Goal: Answer question/provide support

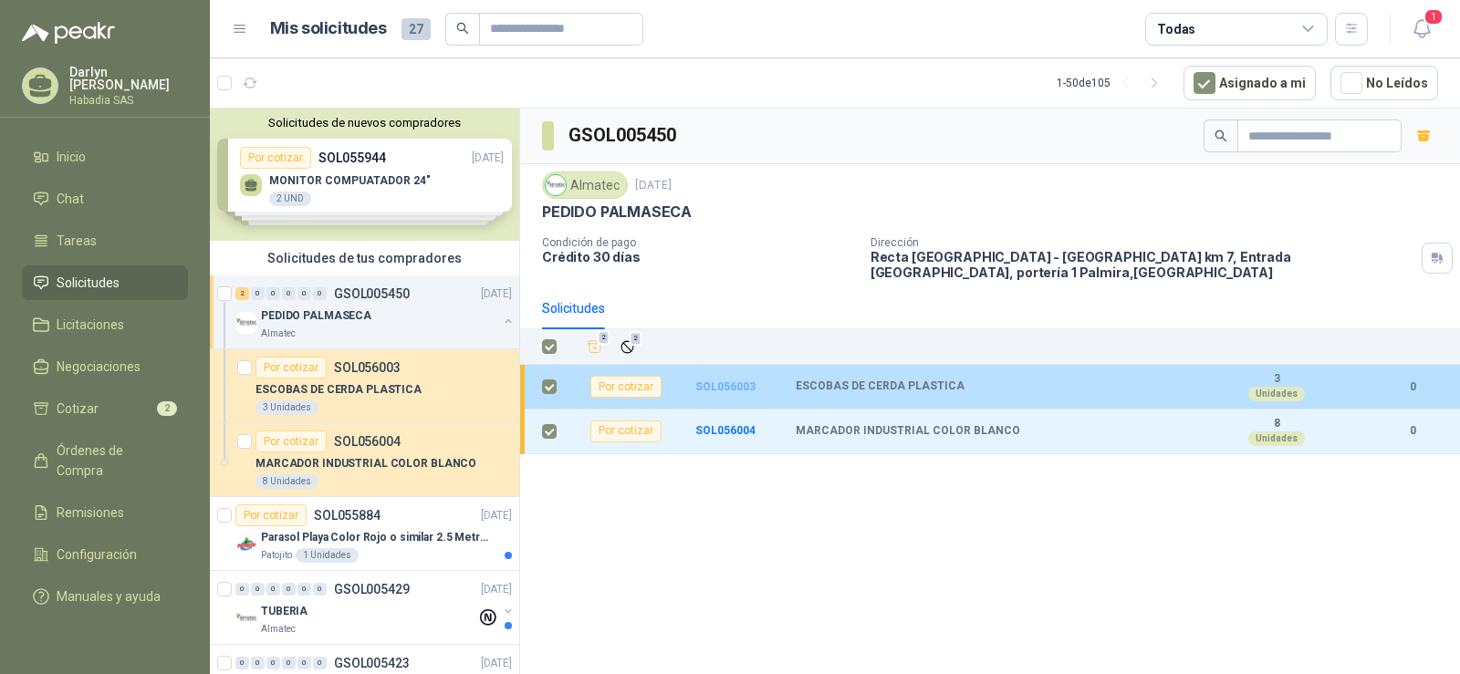
click at [727, 381] on b "SOL056003" at bounding box center [725, 387] width 60 height 13
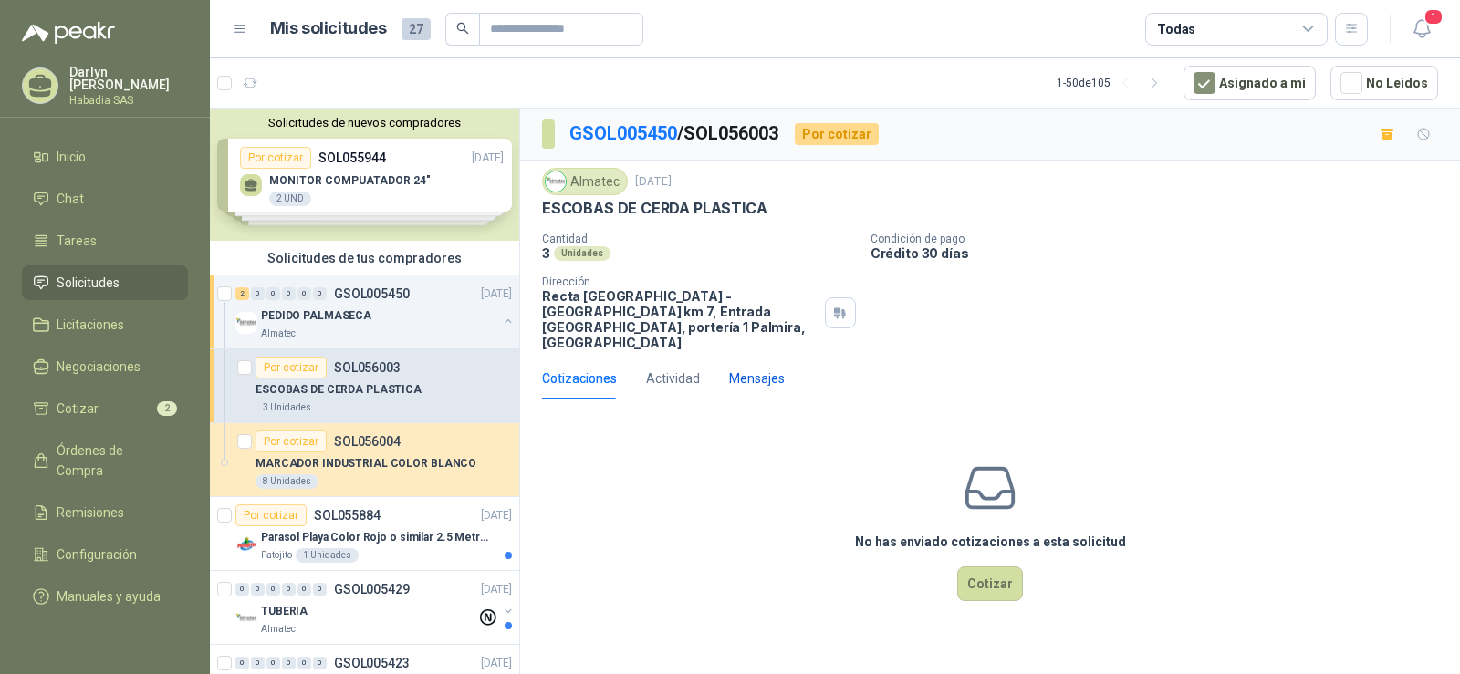
click at [744, 369] on div "Mensajes" at bounding box center [757, 379] width 56 height 20
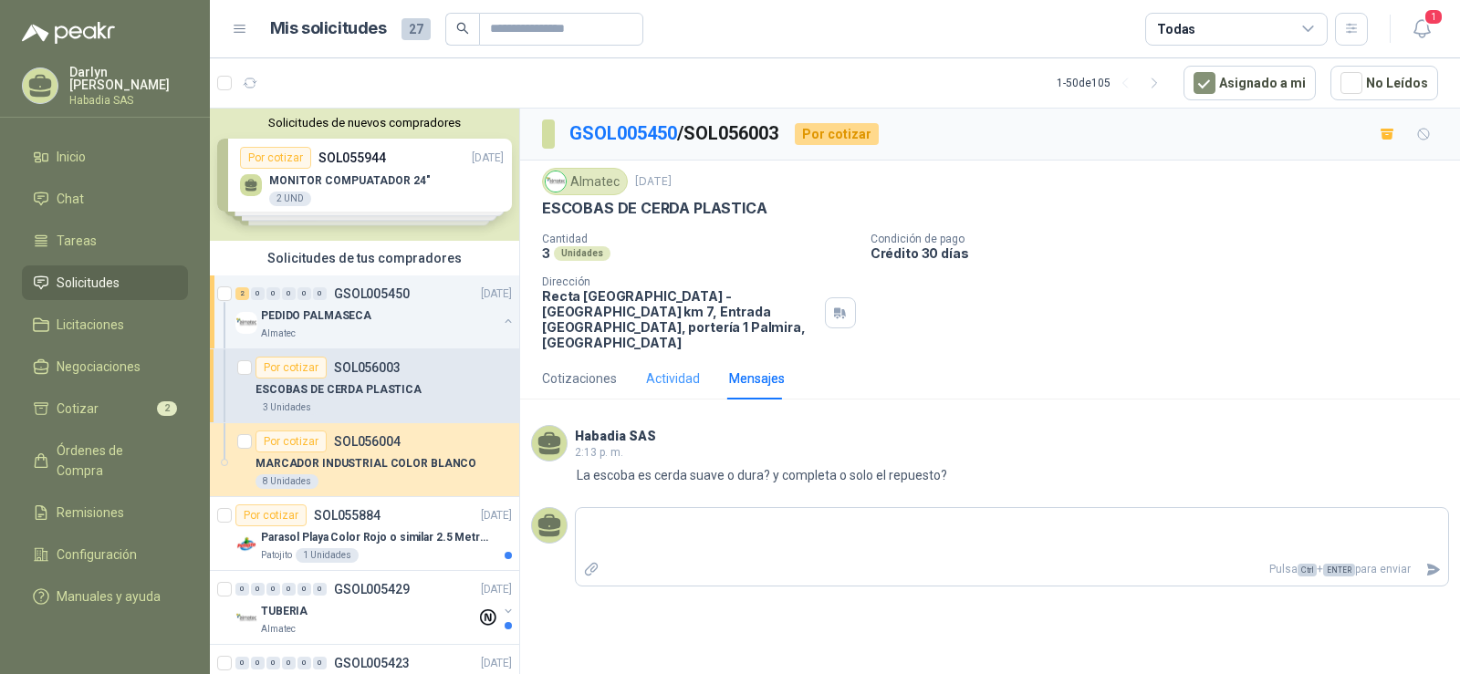
click at [657, 358] on div "Actividad" at bounding box center [673, 379] width 54 height 42
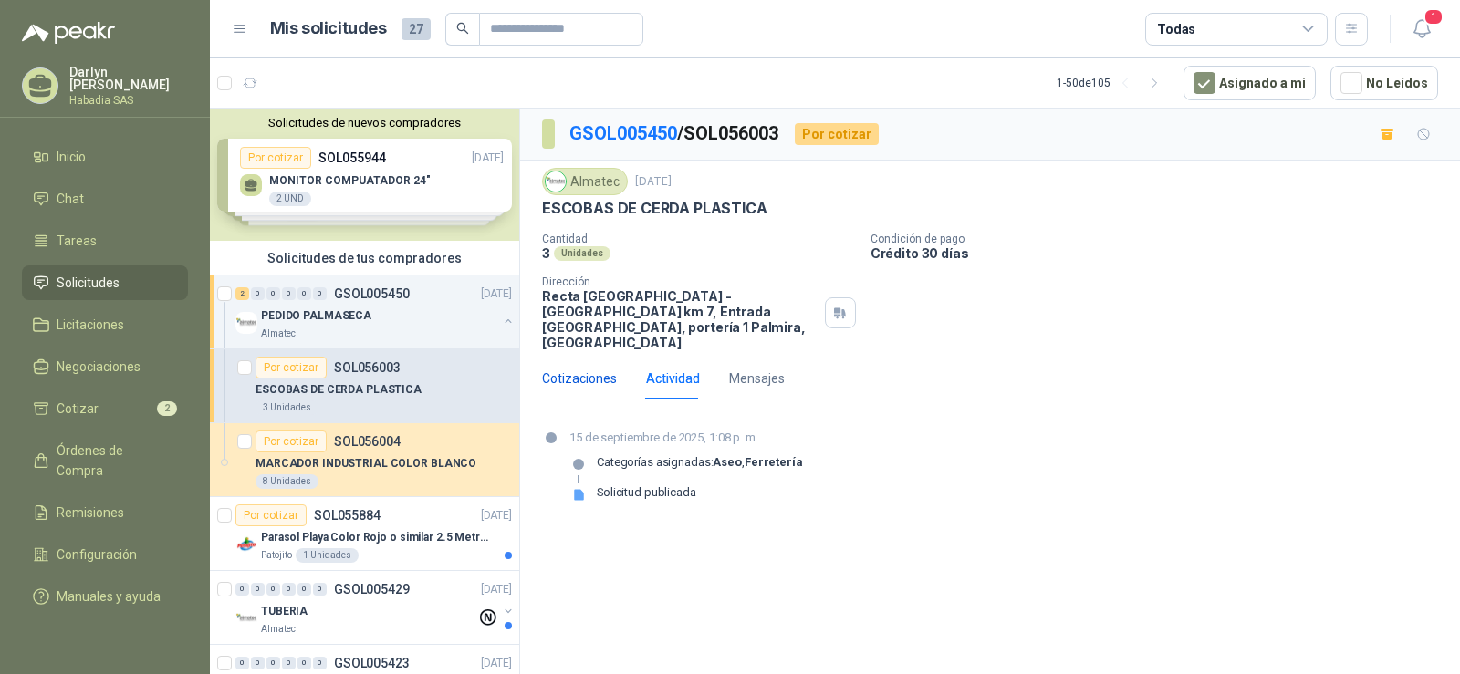
click at [585, 370] on div "Cotizaciones" at bounding box center [579, 379] width 75 height 20
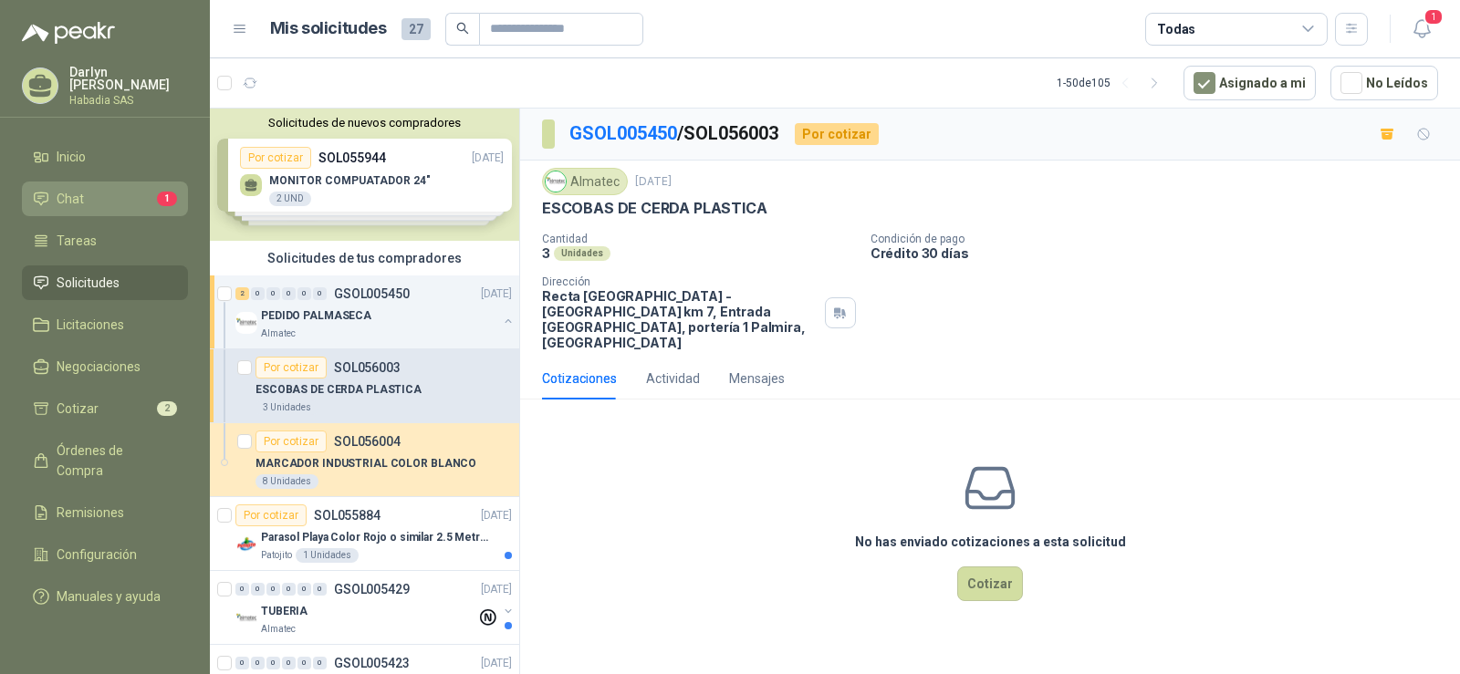
click at [134, 189] on li "Chat 1" at bounding box center [105, 199] width 144 height 20
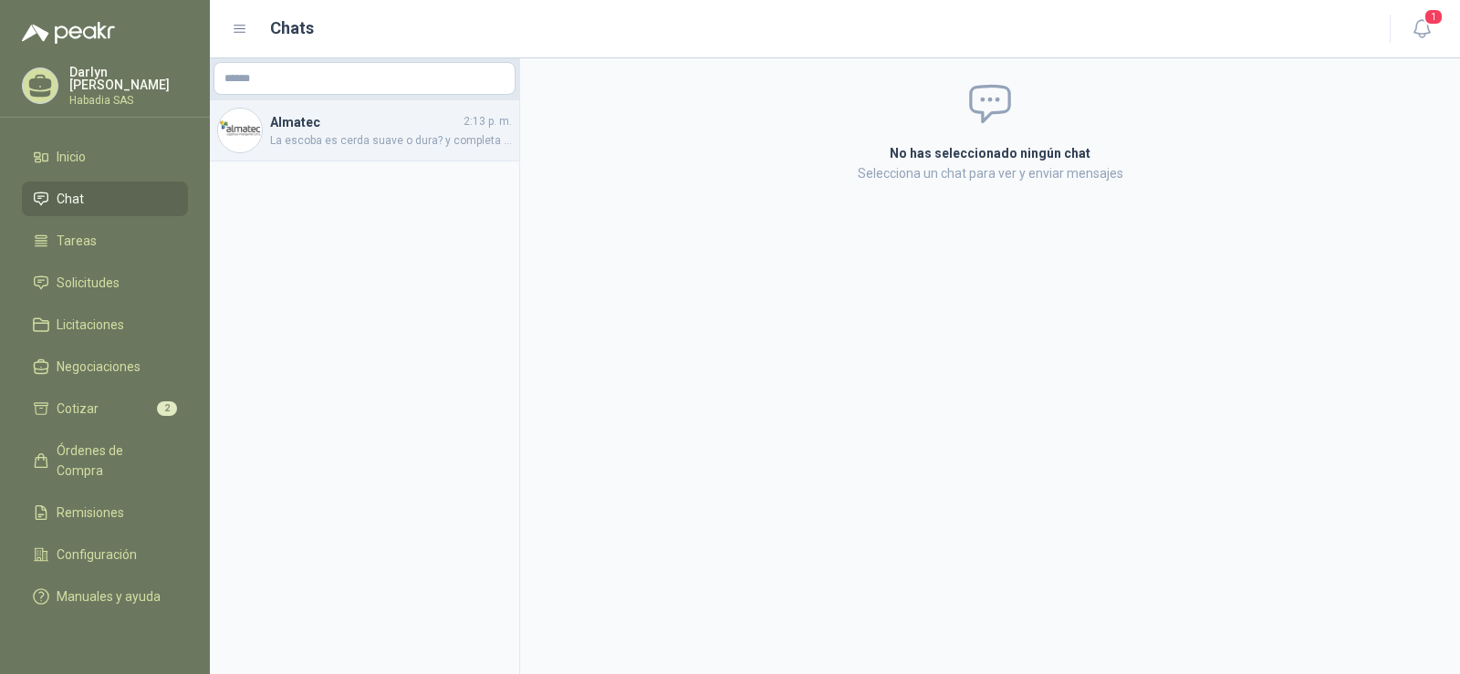
click at [323, 148] on span "La escoba es cerda suave o dura? y completa o solo el repuesto?" at bounding box center [391, 140] width 242 height 17
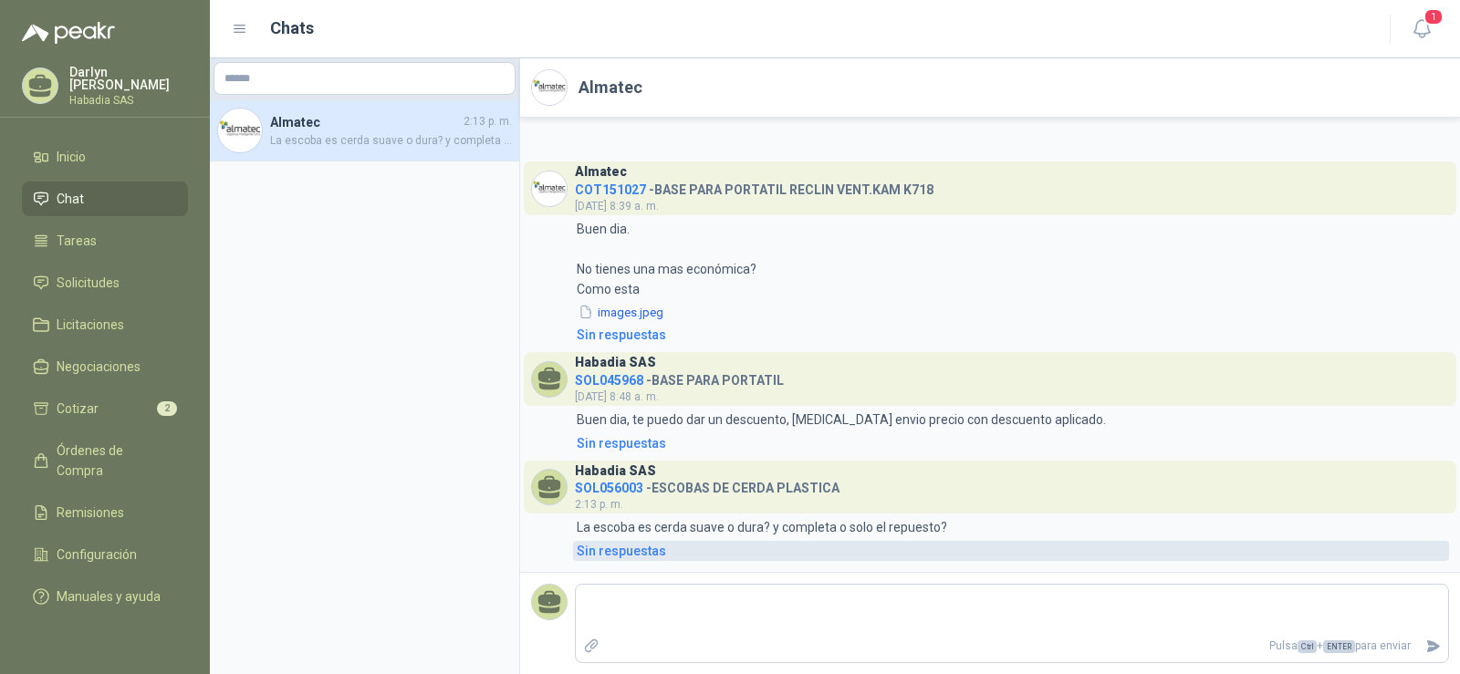
click at [635, 556] on div "Sin respuestas" at bounding box center [621, 551] width 89 height 20
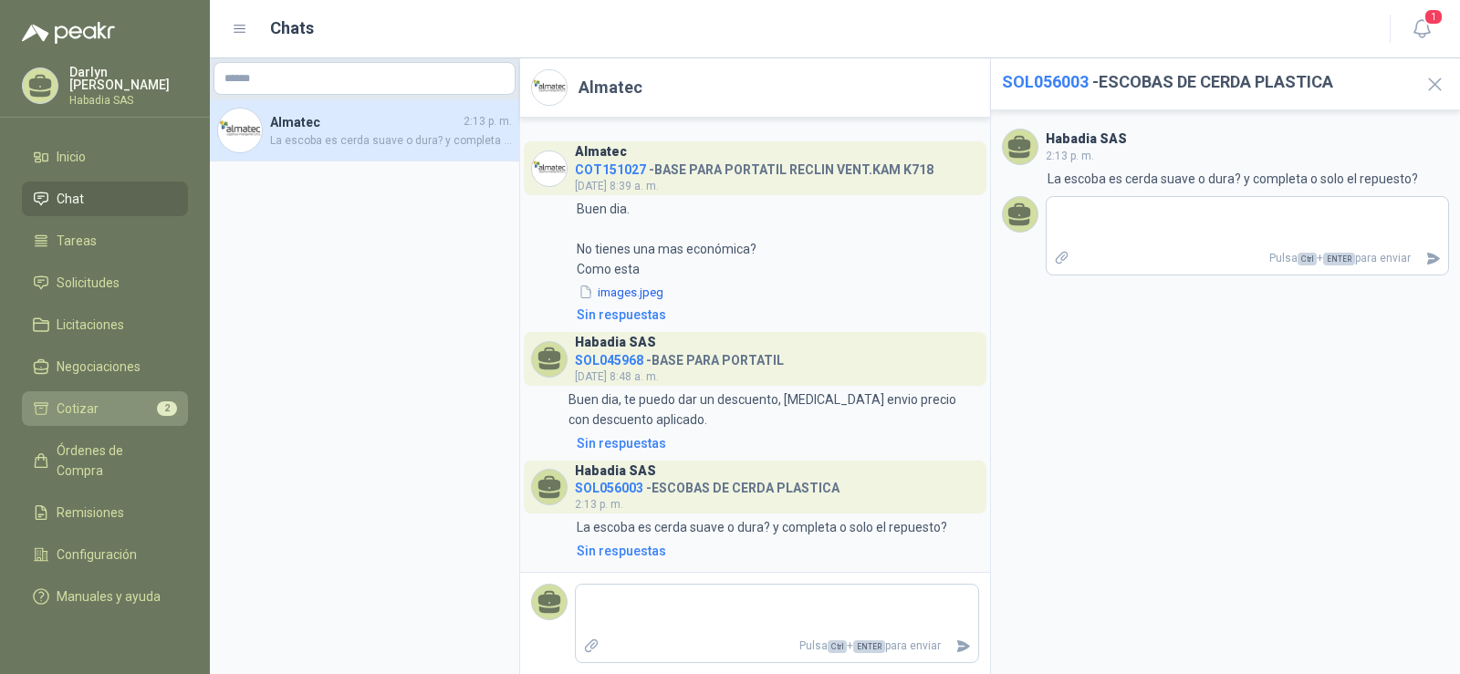
click at [114, 410] on li "Cotizar 2" at bounding box center [105, 409] width 144 height 20
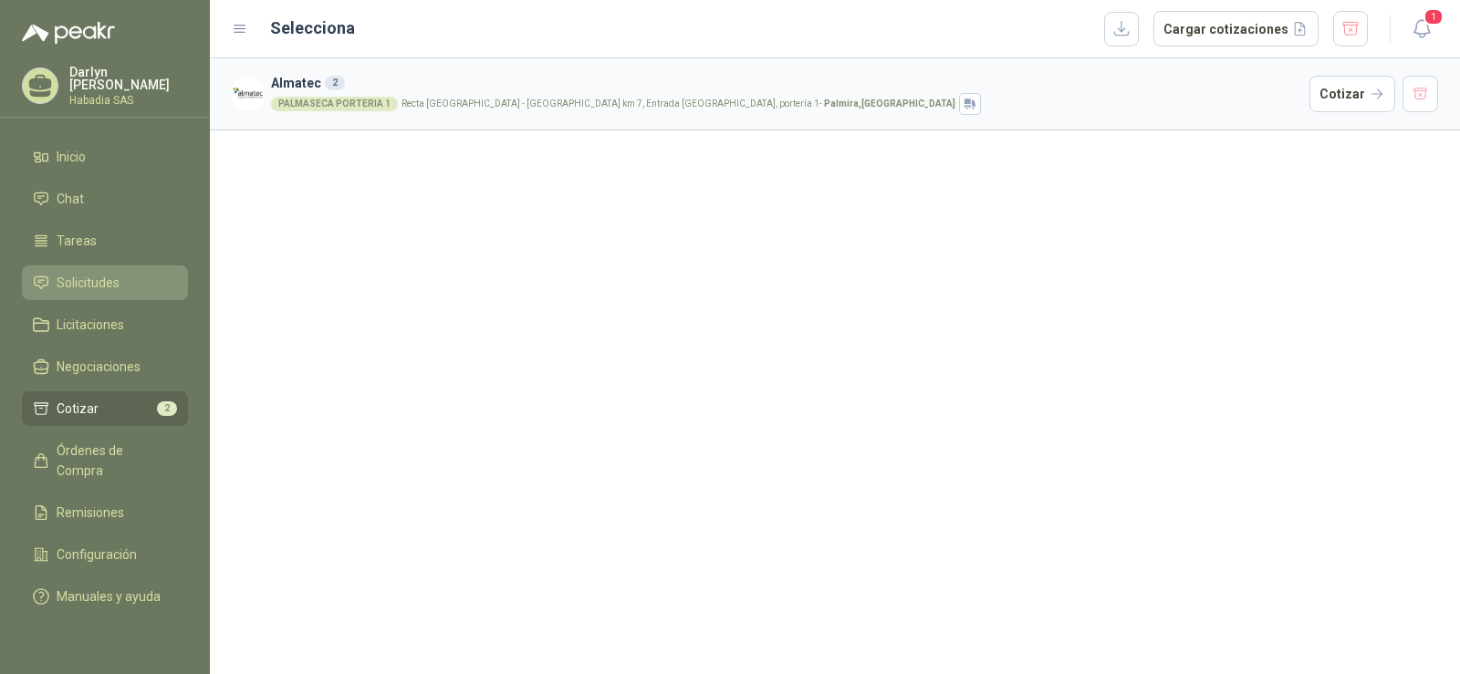
click at [95, 287] on span "Solicitudes" at bounding box center [88, 283] width 63 height 20
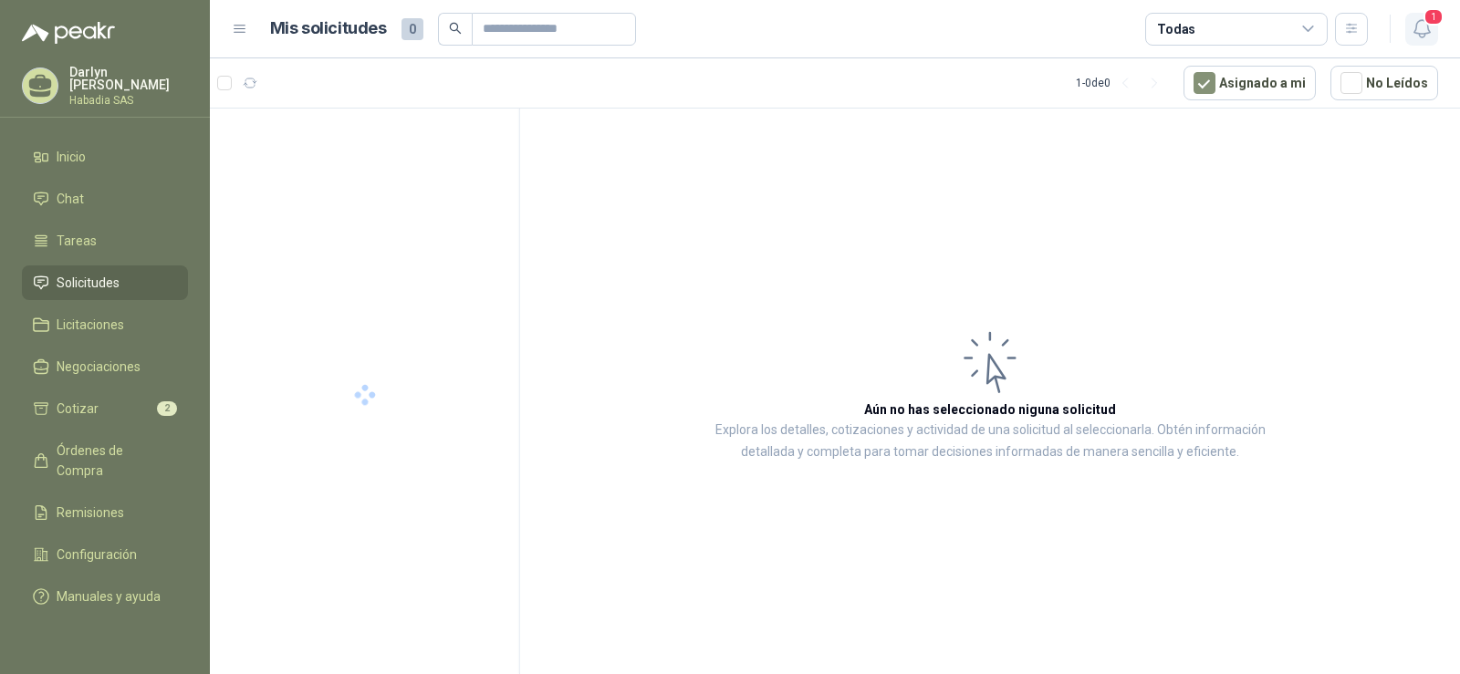
click at [1419, 19] on icon "button" at bounding box center [1422, 28] width 23 height 23
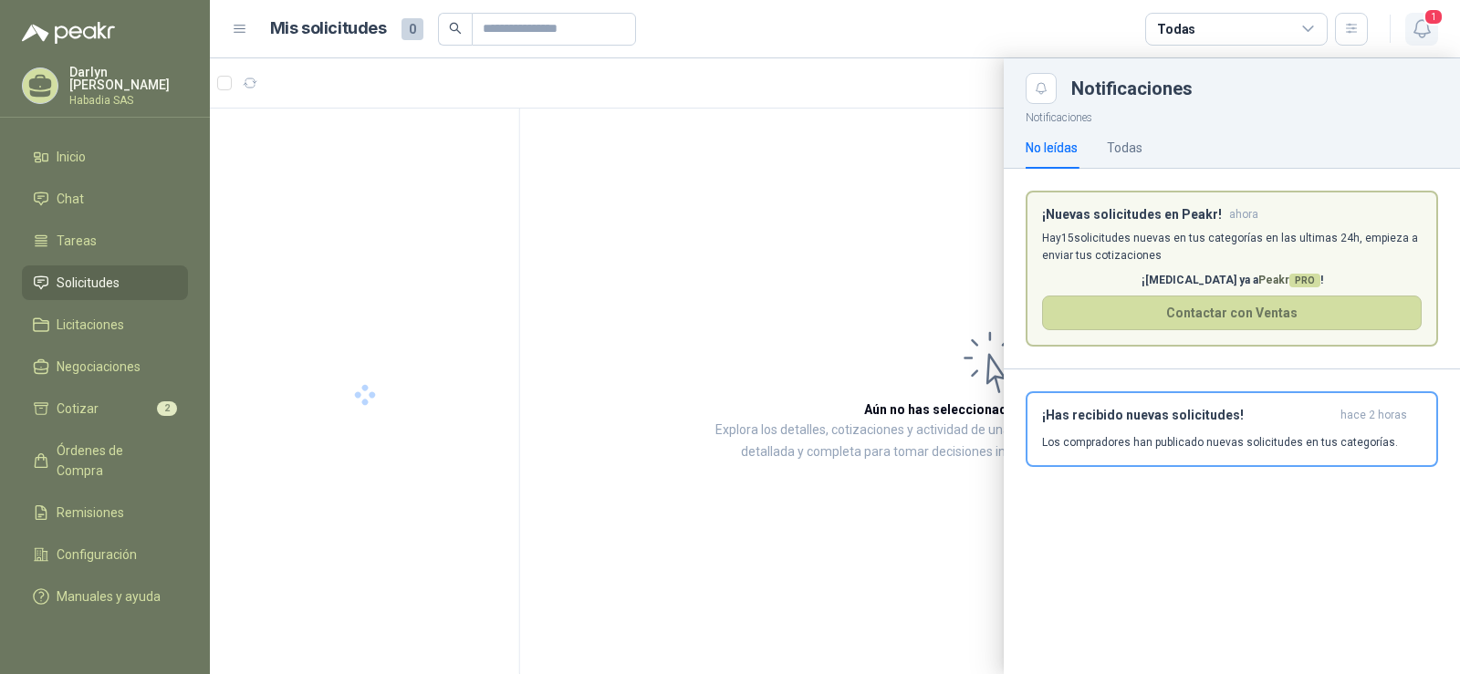
click at [1419, 19] on icon "button" at bounding box center [1422, 28] width 23 height 23
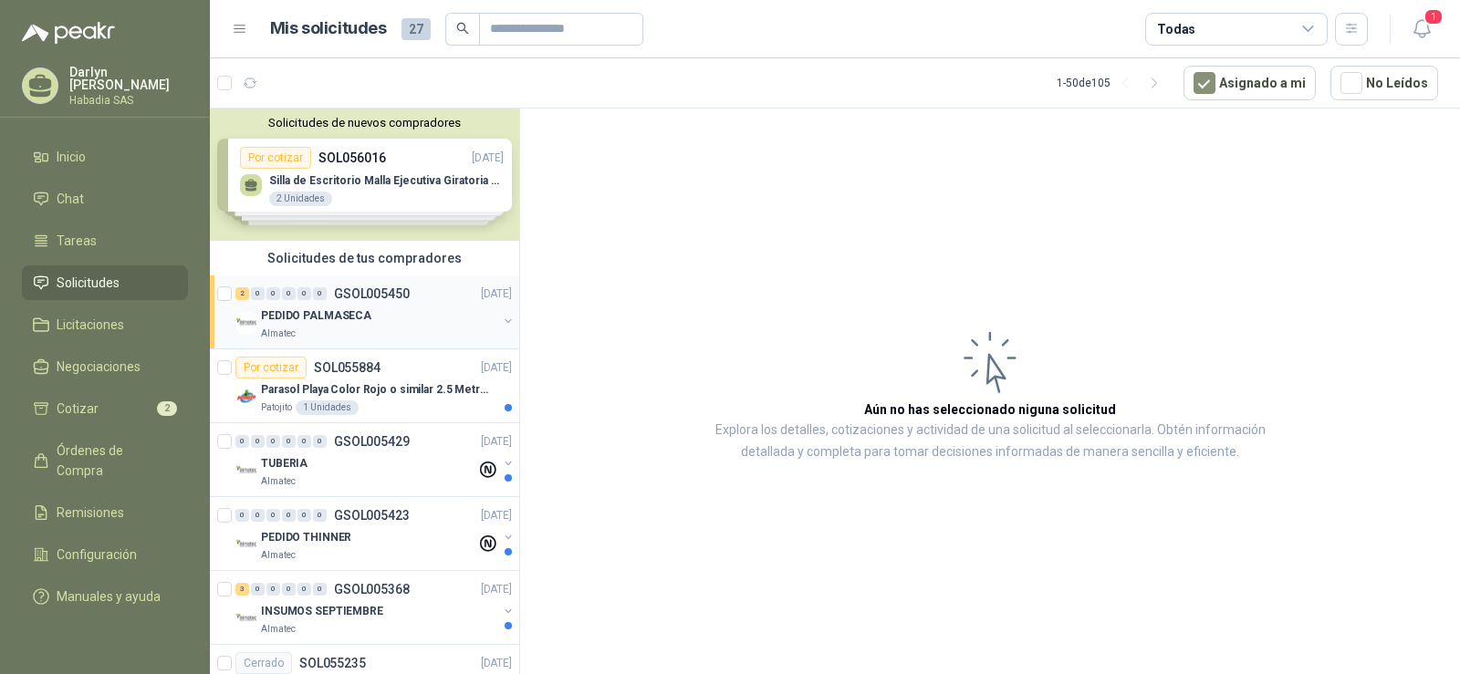
click at [384, 313] on div "PEDIDO PALMASECA" at bounding box center [379, 316] width 236 height 22
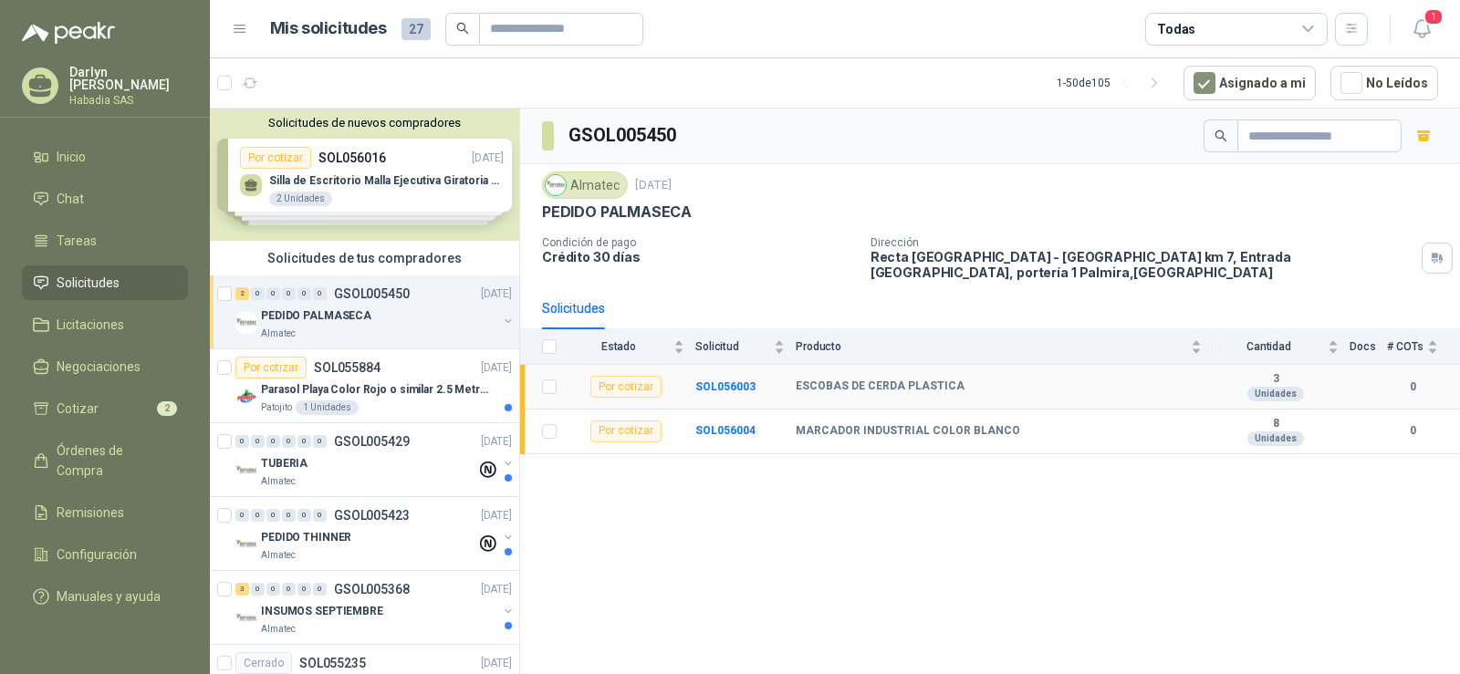
drag, startPoint x: 739, startPoint y: 377, endPoint x: 729, endPoint y: 407, distance: 31.7
click at [739, 381] on b "SOL056003" at bounding box center [725, 387] width 60 height 13
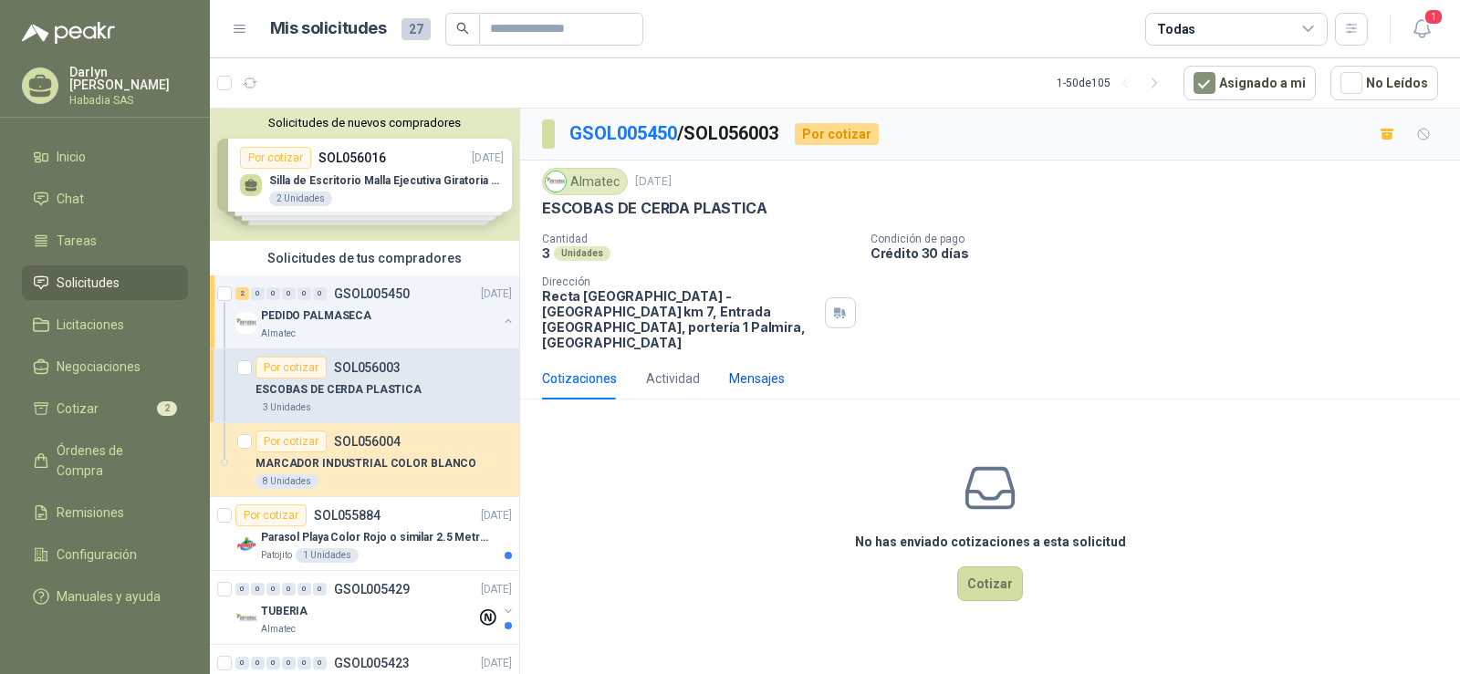
click at [746, 369] on div "Mensajes" at bounding box center [757, 379] width 56 height 20
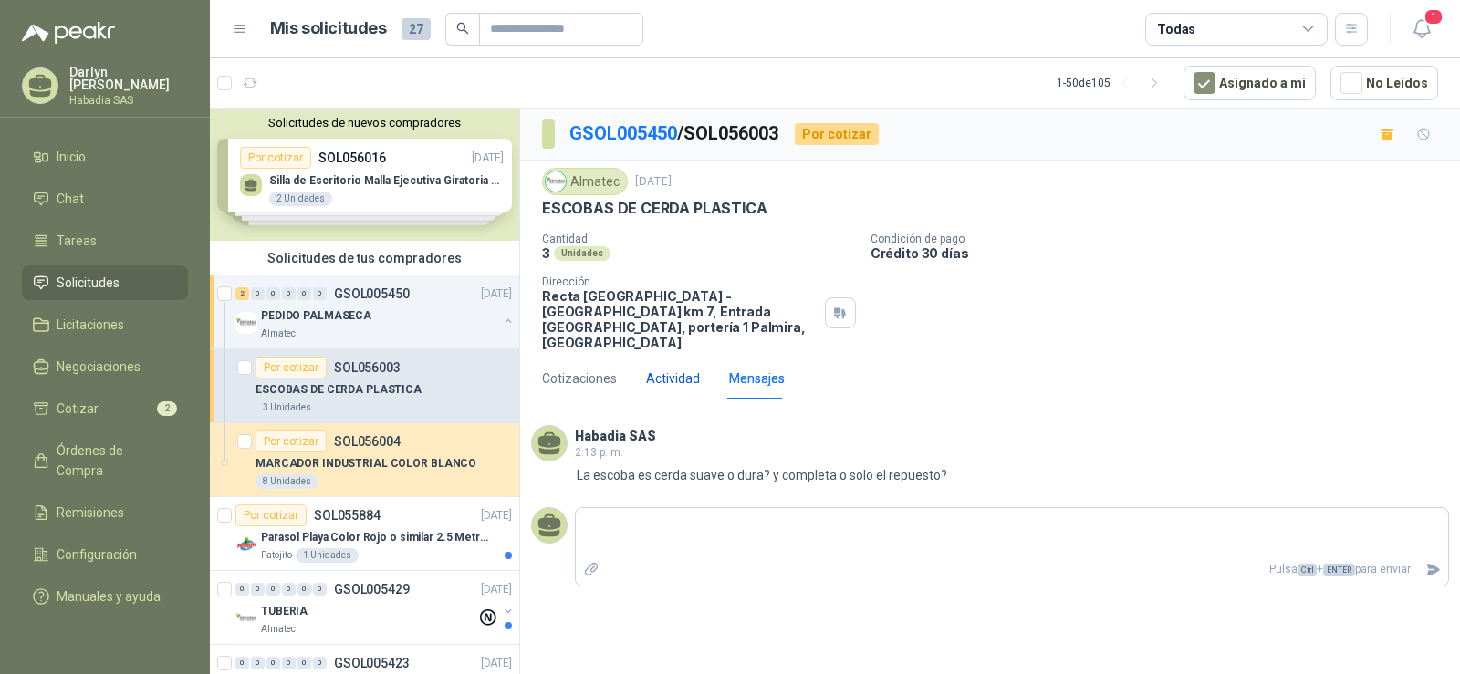
click at [669, 369] on div "Actividad" at bounding box center [673, 379] width 54 height 20
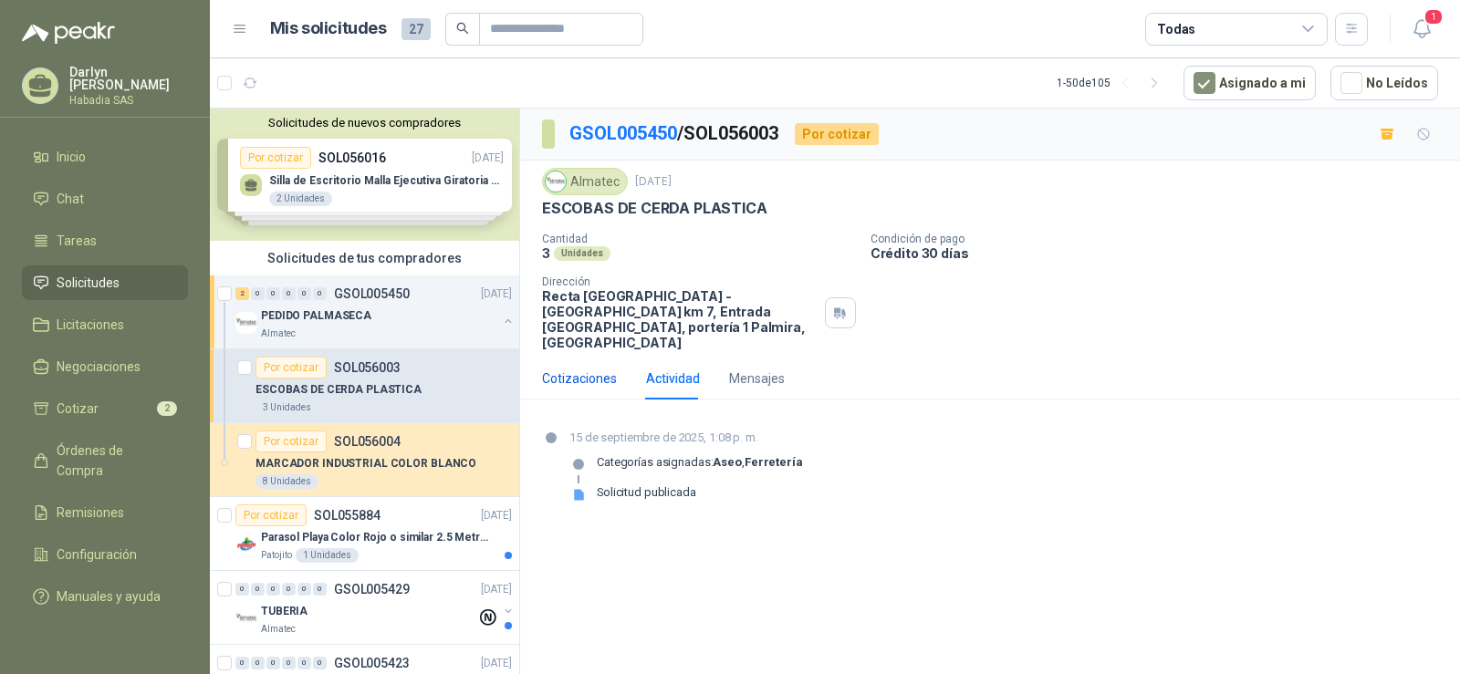
click at [562, 369] on div "Cotizaciones" at bounding box center [579, 379] width 75 height 20
